Goal: Communication & Community: Connect with others

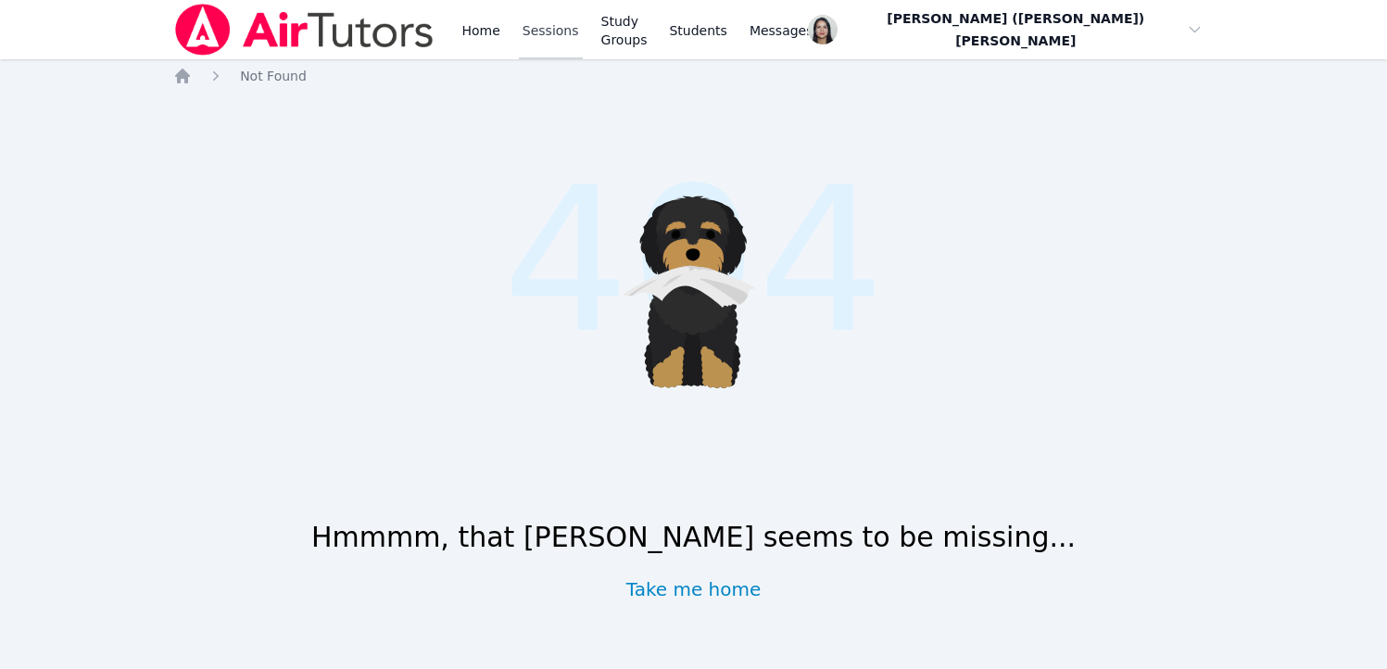
click at [565, 28] on link "Sessions" at bounding box center [551, 29] width 64 height 59
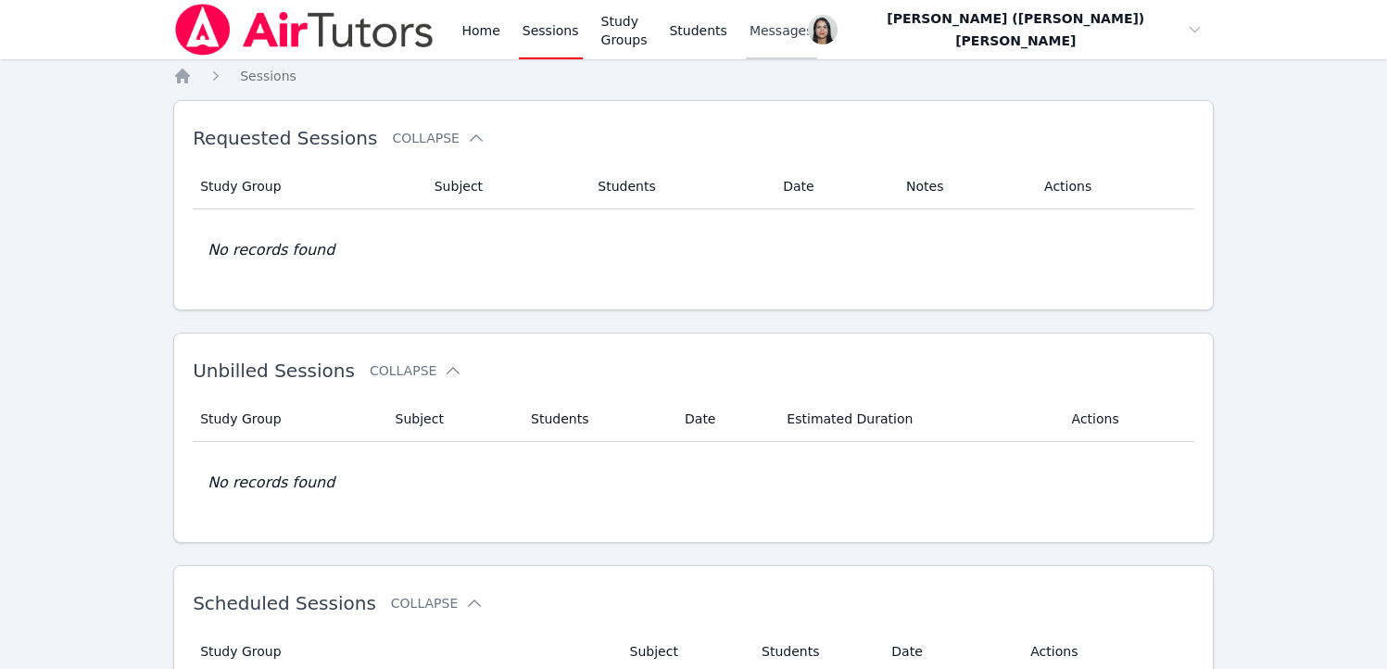
click at [793, 38] on span "Messages" at bounding box center [782, 30] width 64 height 19
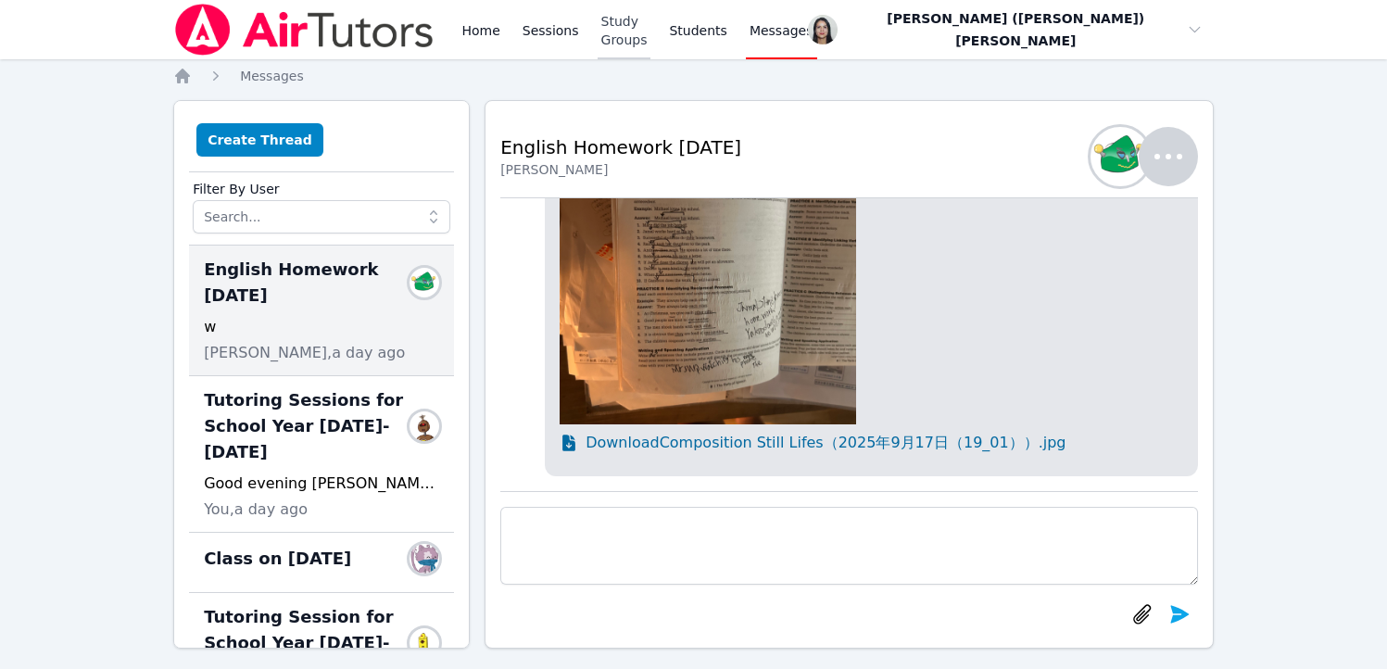
click at [651, 40] on link "Study Groups" at bounding box center [625, 29] width 54 height 59
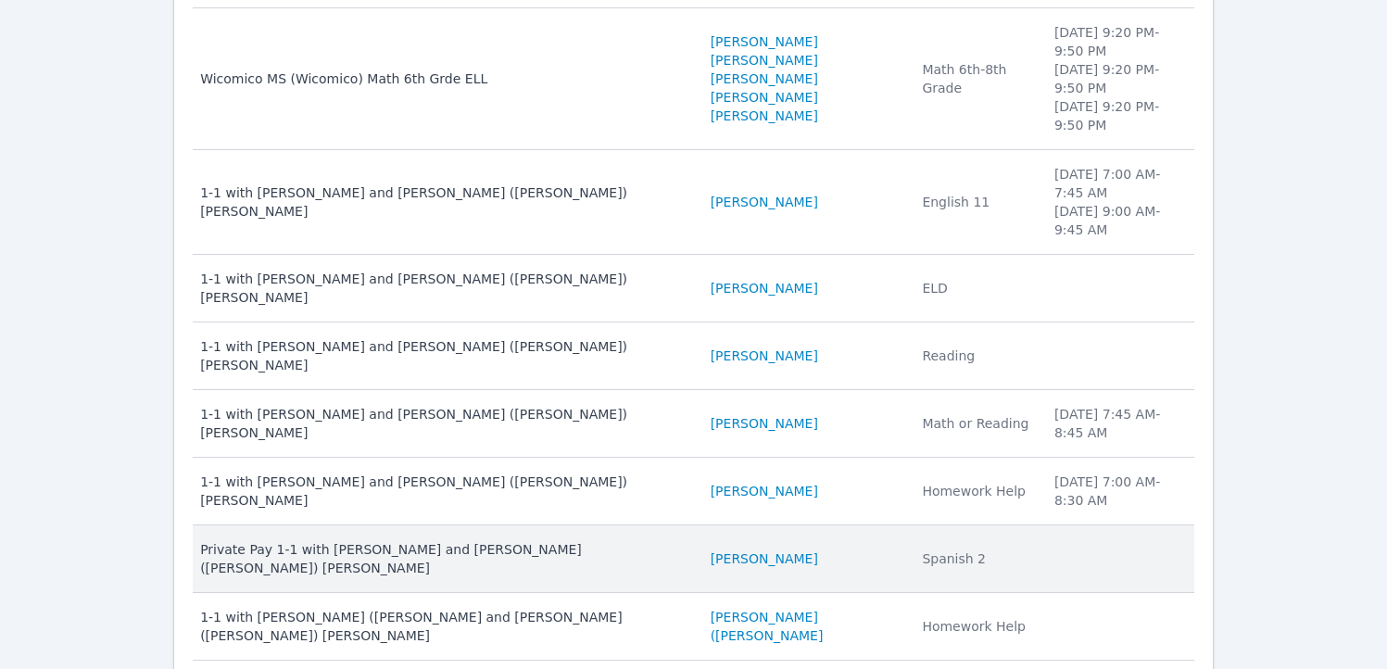
scroll to position [295, 0]
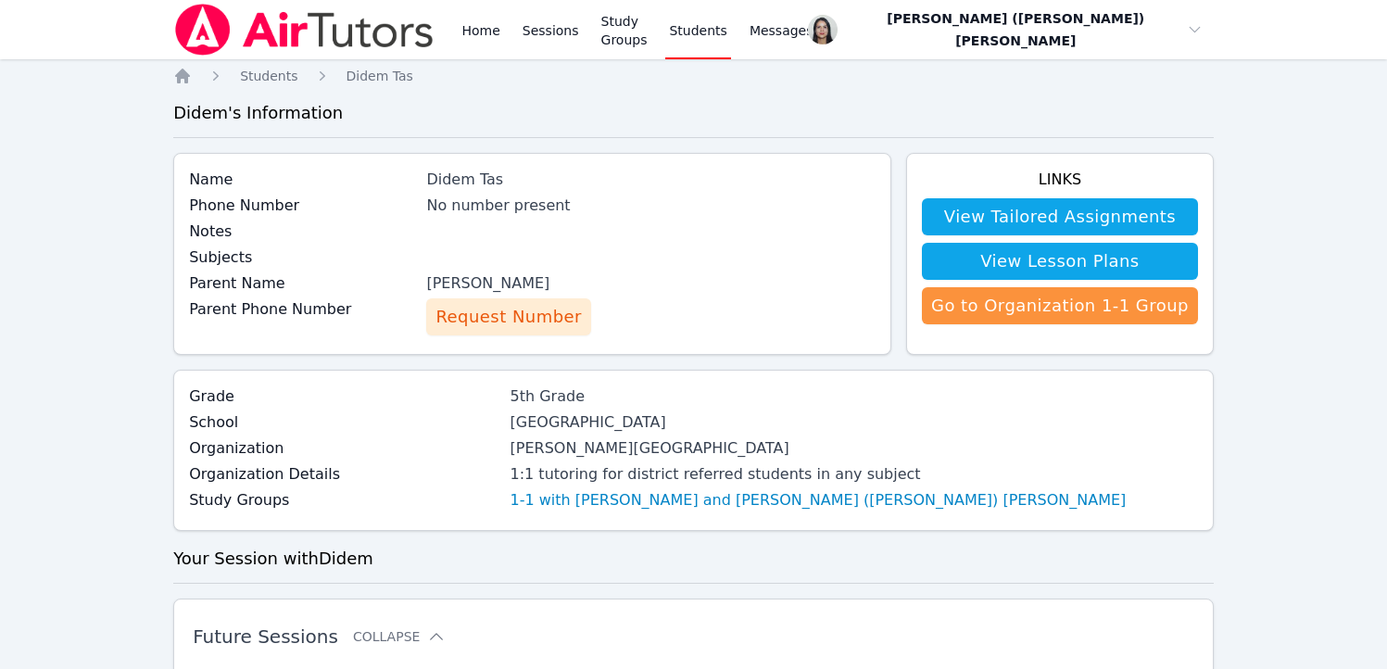
click at [494, 320] on span "Request Number" at bounding box center [509, 317] width 146 height 26
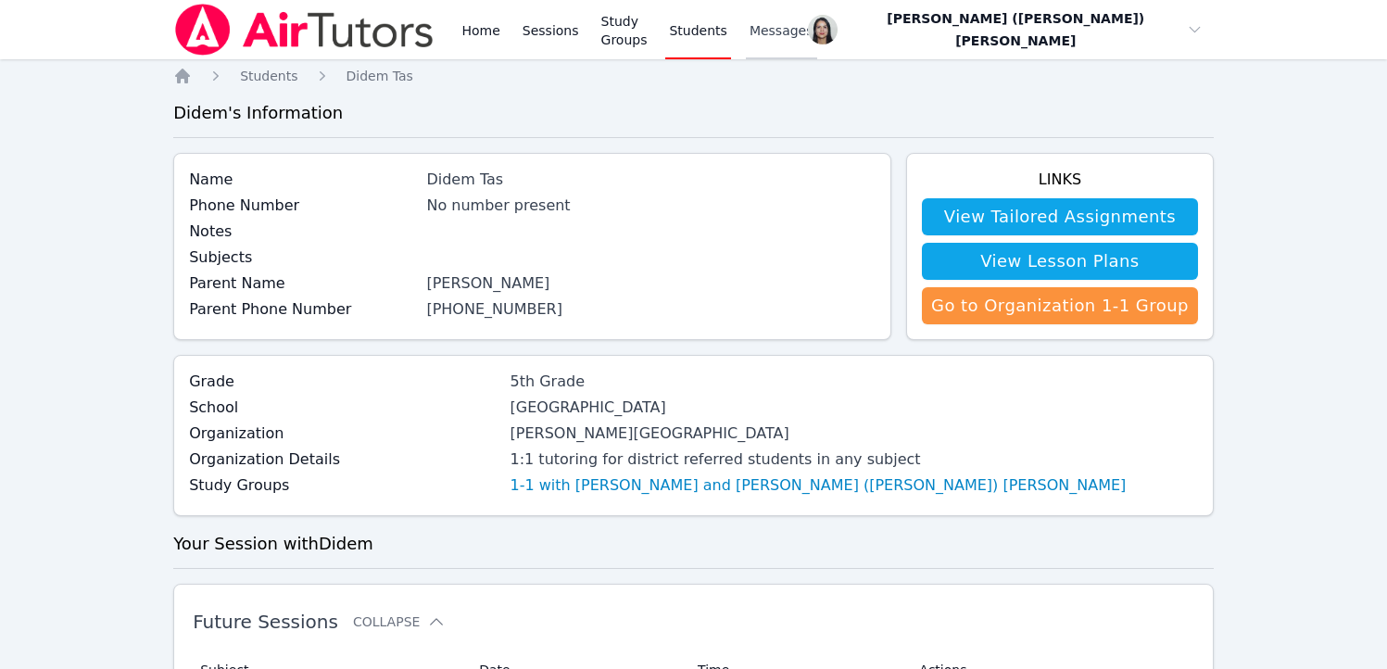
click at [794, 34] on span "Messages" at bounding box center [782, 30] width 64 height 19
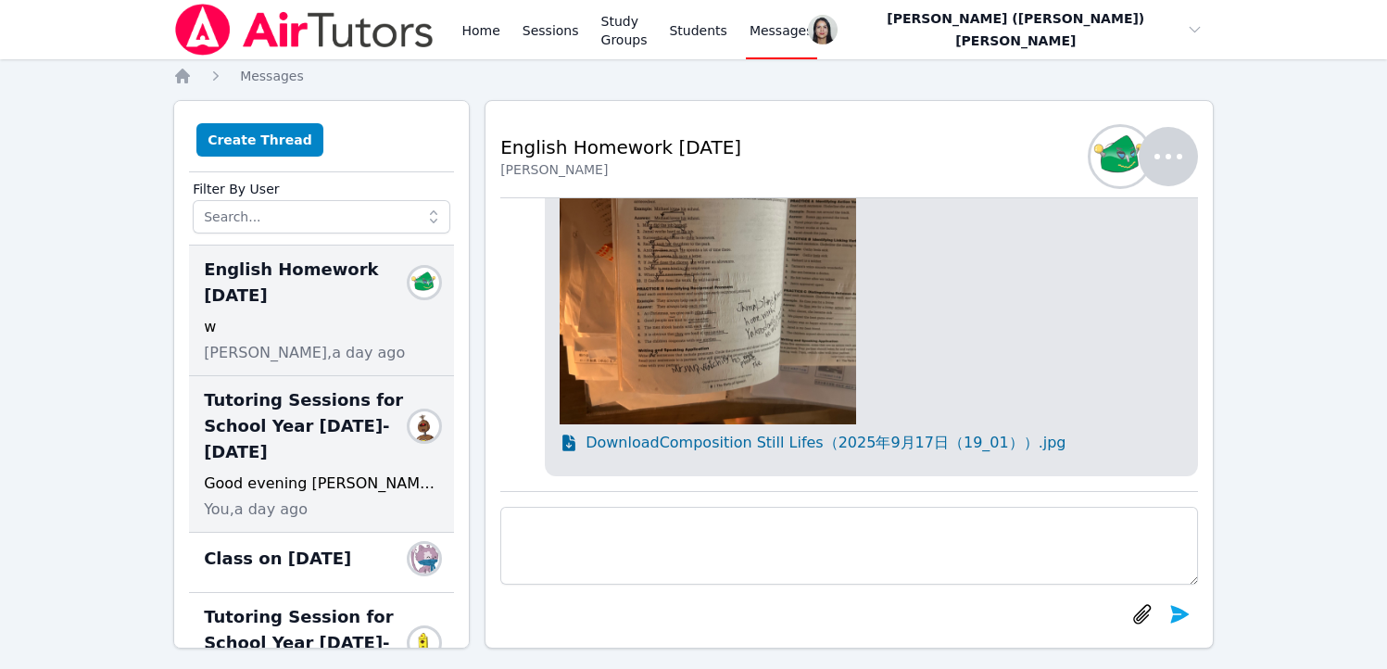
click at [261, 431] on span "Tutoring Sessions for School Year [DATE]-[DATE]" at bounding box center [310, 426] width 213 height 78
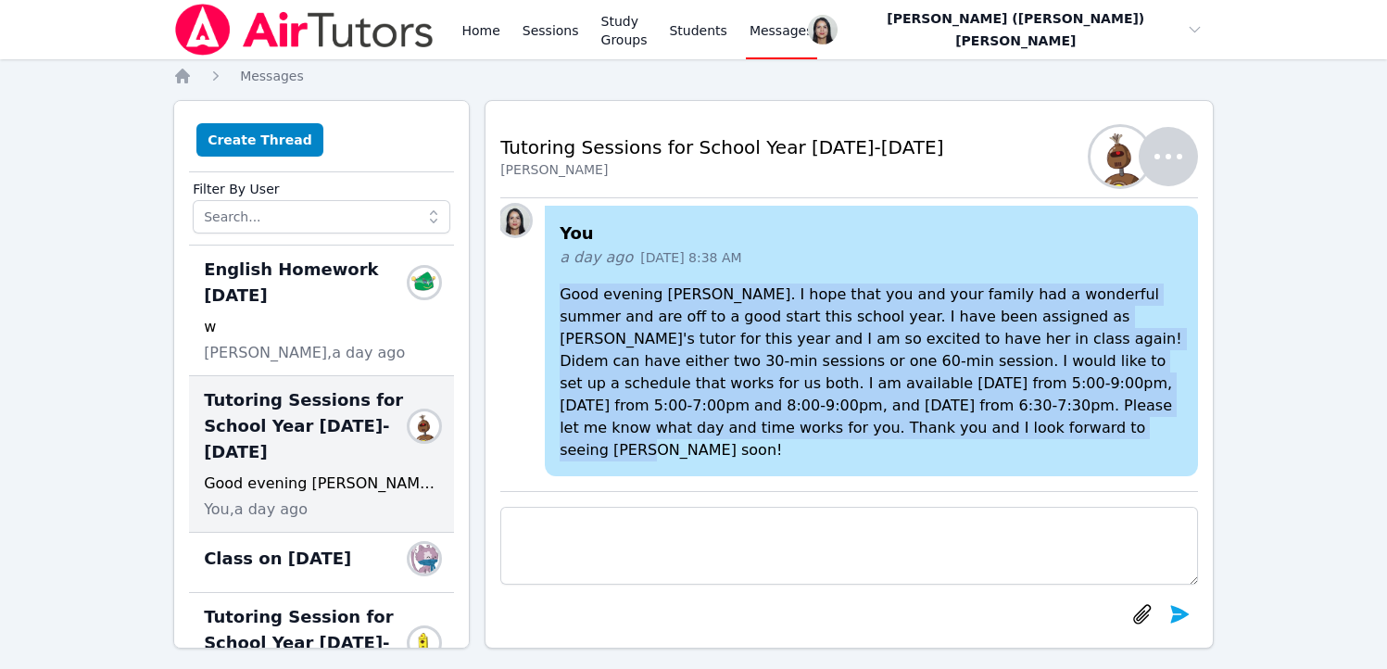
drag, startPoint x: 562, startPoint y: 318, endPoint x: 926, endPoint y: 446, distance: 386.0
click at [926, 446] on p "Good evening [PERSON_NAME]. I hope that you and your family had a wonderful sum…" at bounding box center [872, 373] width 624 height 178
copy p "Good evening [PERSON_NAME]. I hope that you and your family had a wonderful sum…"
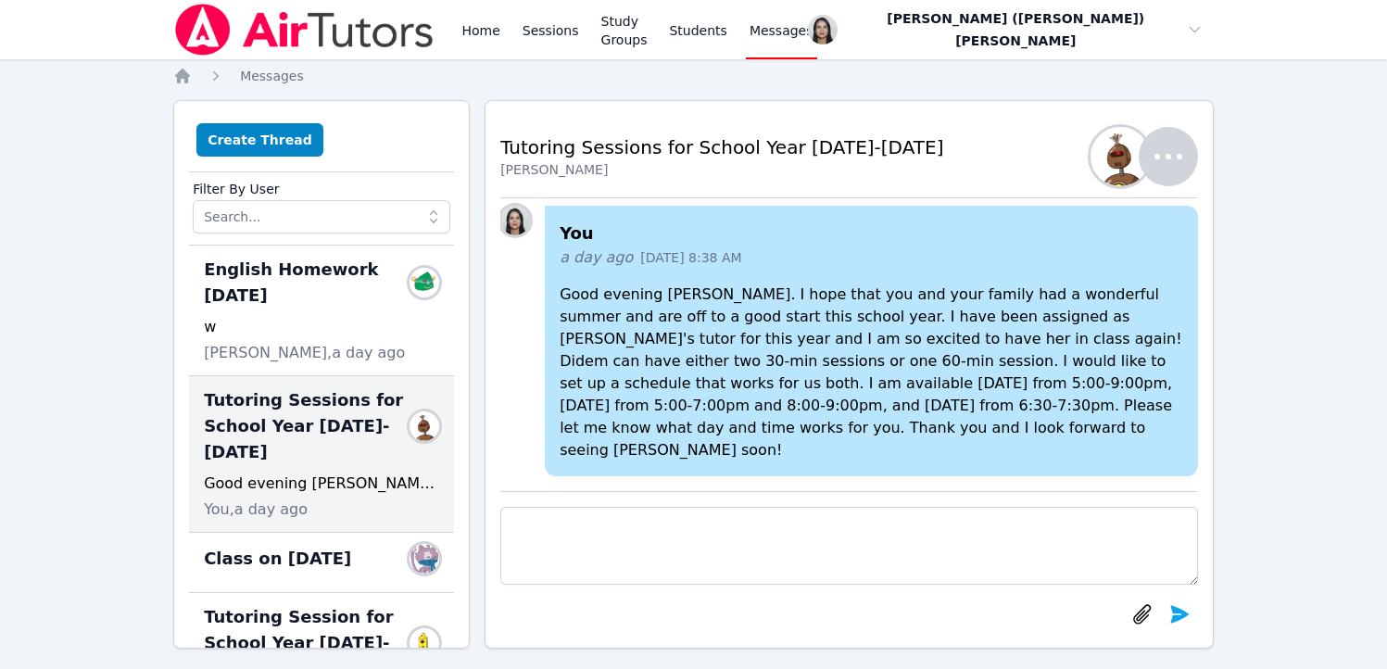
click at [456, 34] on div "Home Sessions Study Groups Students Messages" at bounding box center [473, 29] width 601 height 59
click at [472, 32] on link "Home" at bounding box center [480, 29] width 45 height 59
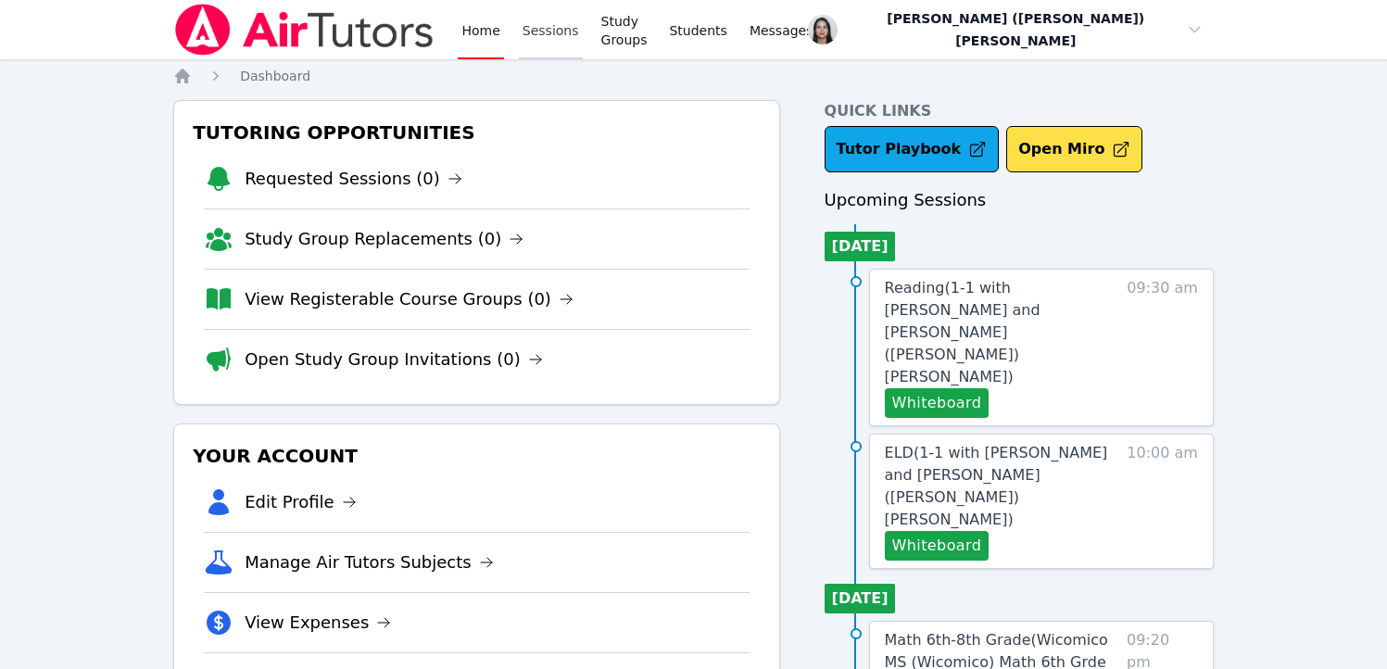
click at [541, 44] on link "Sessions" at bounding box center [551, 29] width 64 height 59
